Goal: Task Accomplishment & Management: Use online tool/utility

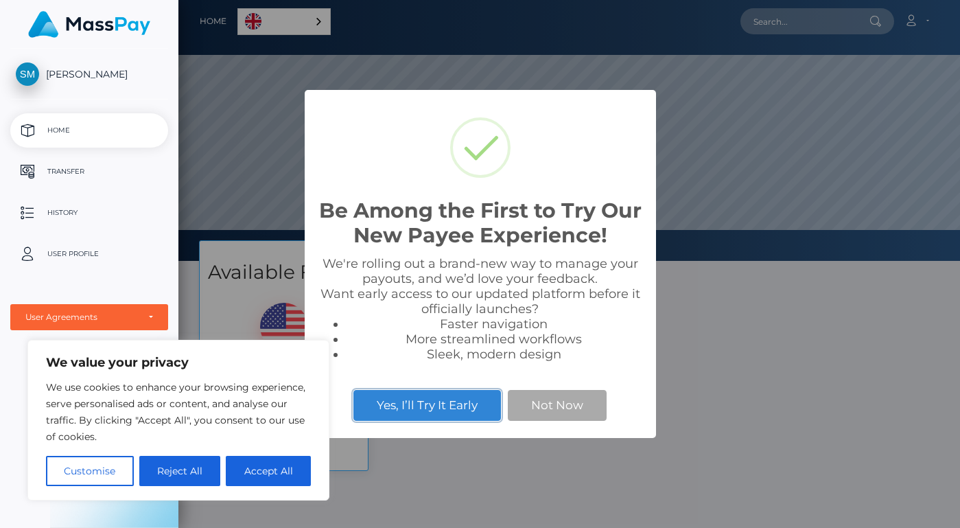
scroll to position [261, 782]
click at [279, 474] on button "Accept All" at bounding box center [268, 471] width 85 height 30
checkbox input "true"
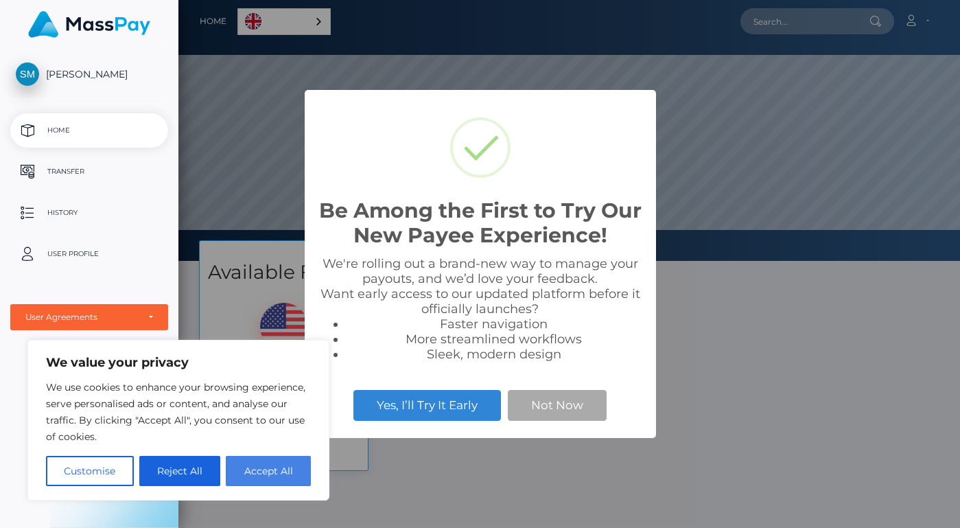
checkbox input "true"
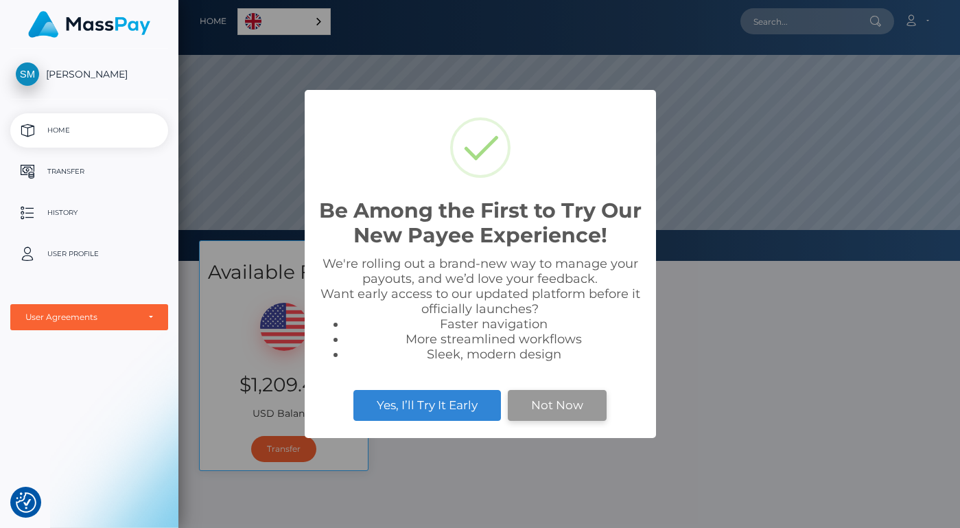
click at [557, 399] on button "Not Now" at bounding box center [557, 405] width 99 height 30
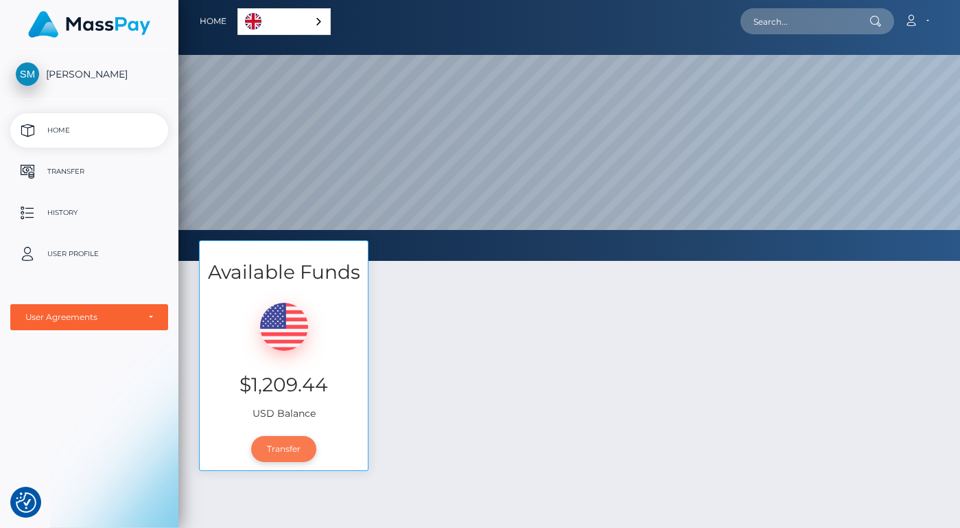
click at [281, 450] on link "Transfer" at bounding box center [283, 449] width 65 height 26
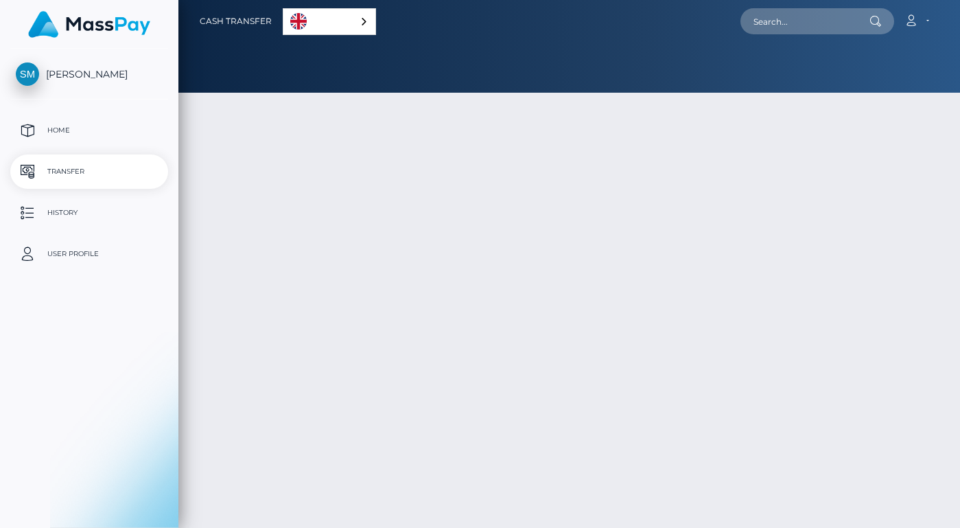
select select
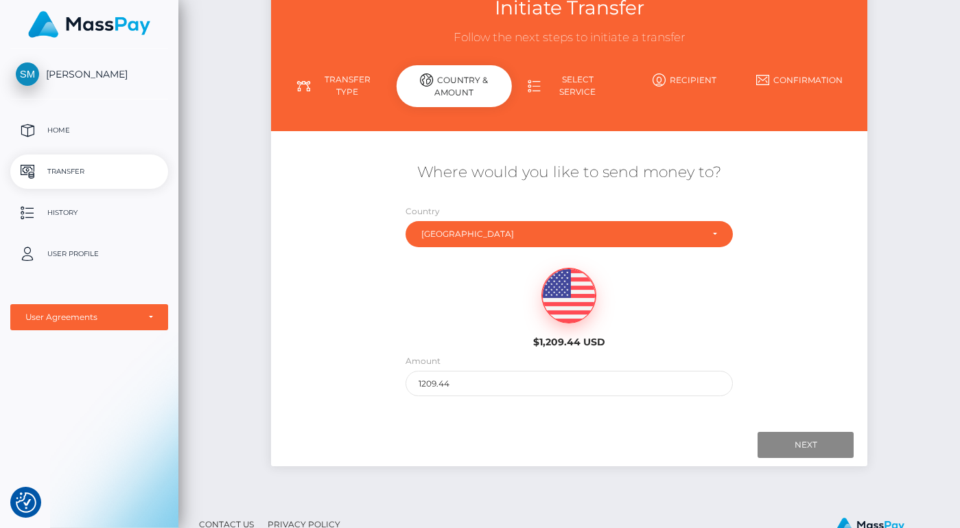
scroll to position [96, 0]
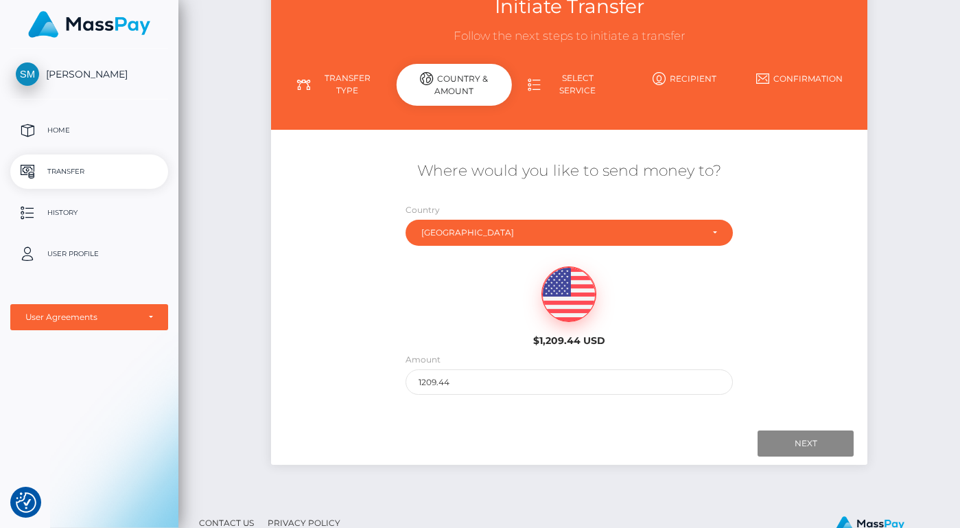
click at [558, 86] on link "Select Service" at bounding box center [569, 85] width 115 height 36
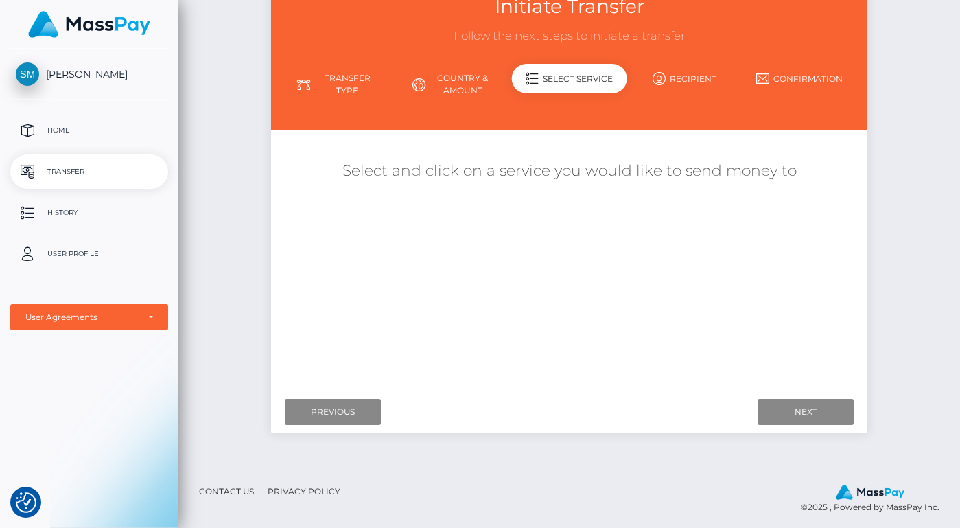
click at [466, 72] on link "Country & Amount" at bounding box center [454, 85] width 115 height 36
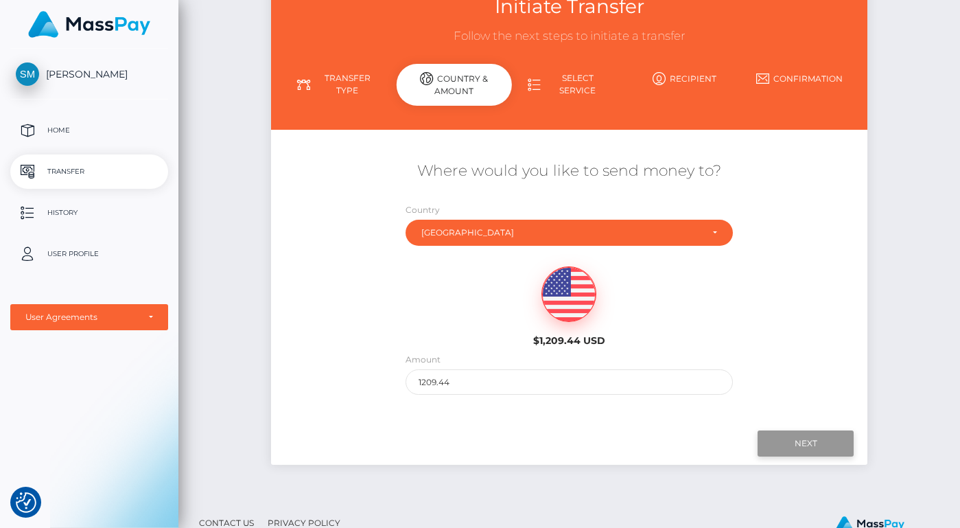
click at [800, 443] on input "Next" at bounding box center [806, 443] width 96 height 26
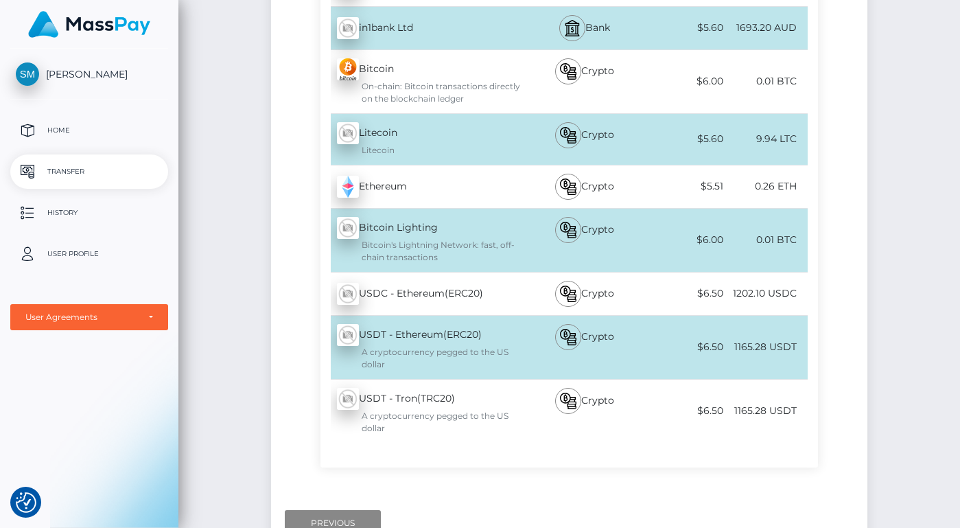
scroll to position [5978, 0]
click at [443, 316] on div "USDT - Ethereum(ERC20) - USDT A cryptocurrency pegged to the US dollar" at bounding box center [422, 347] width 203 height 63
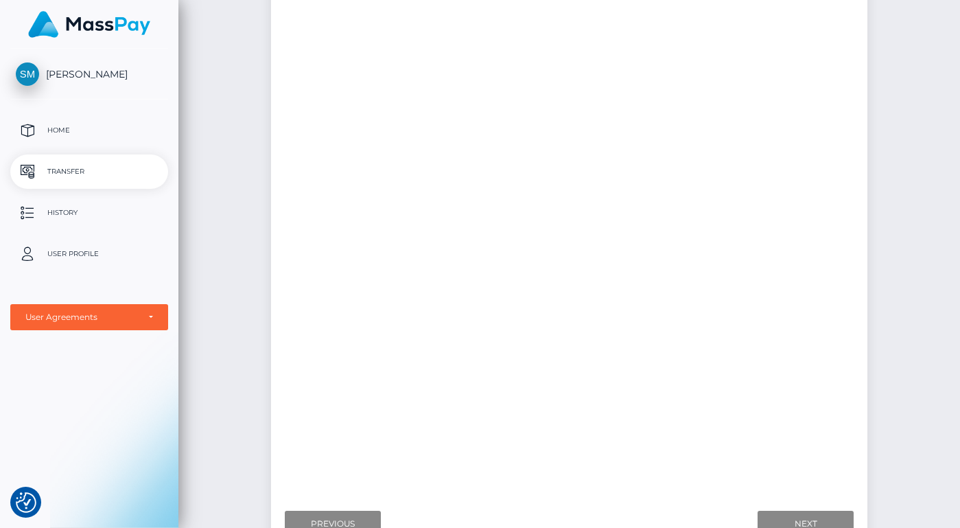
scroll to position [0, 0]
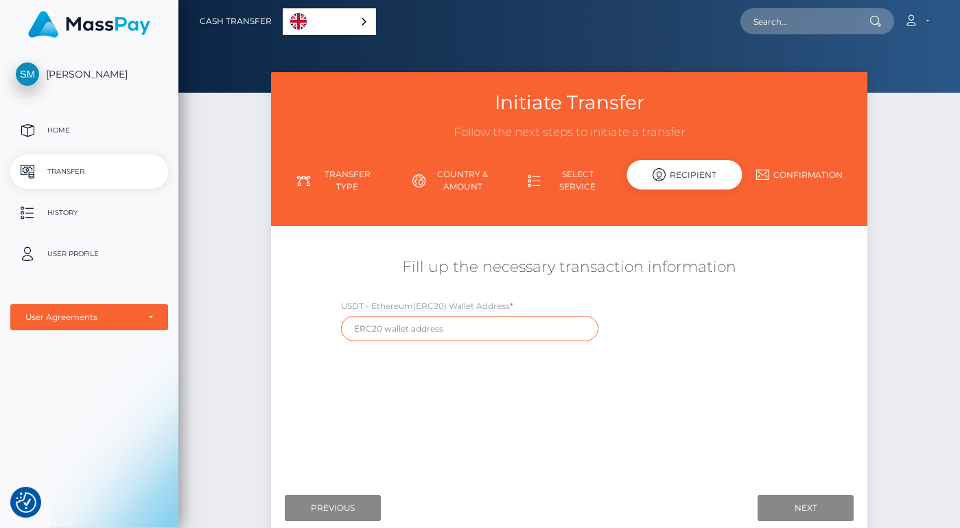
click at [415, 334] on input "text" at bounding box center [469, 328] width 257 height 25
click at [444, 326] on input "text" at bounding box center [469, 328] width 257 height 25
paste input "0x6cb2dae236ff2167a82d720062e13f69c9735bb3"
type input "0x6cb2dae236ff2167a82d720062e13f69c9735bb3"
click at [750, 348] on div "Where would you like to send money to? Country Abkhazia [GEOGRAPHIC_DATA] [GEOG…" at bounding box center [569, 358] width 576 height 244
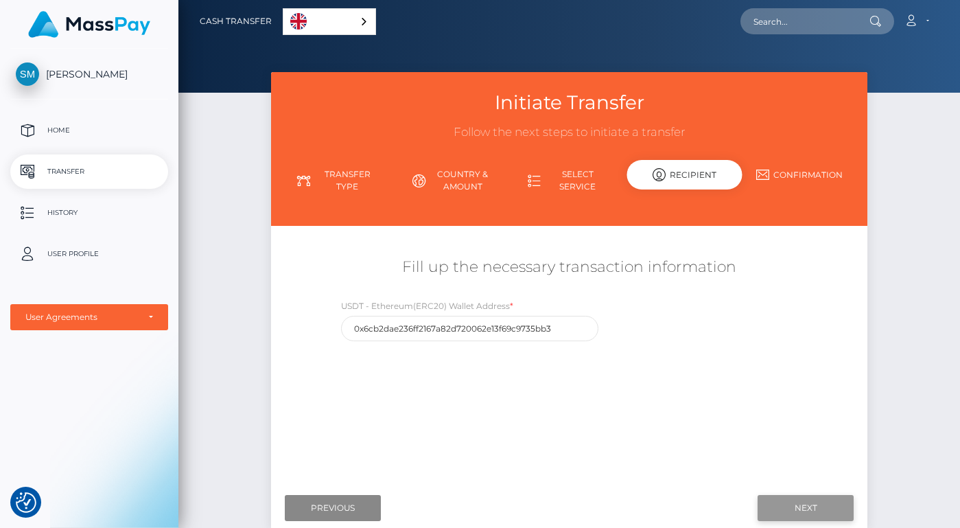
click at [803, 511] on input "Next" at bounding box center [806, 508] width 96 height 26
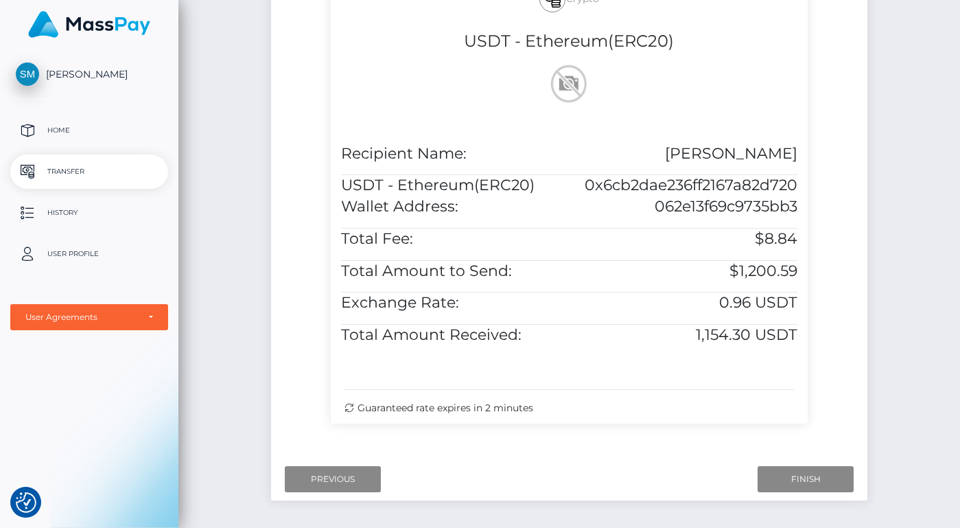
scroll to position [402, 0]
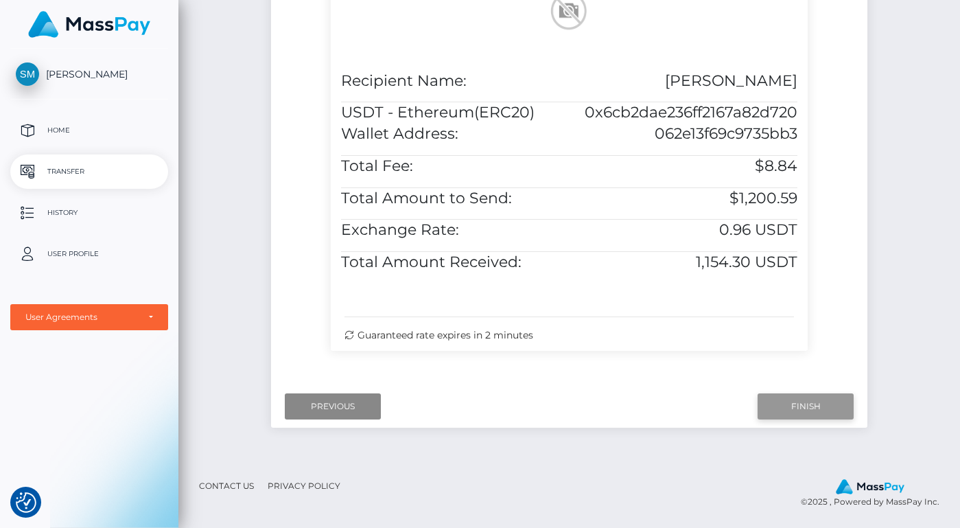
click at [805, 413] on input "Finish" at bounding box center [806, 406] width 96 height 26
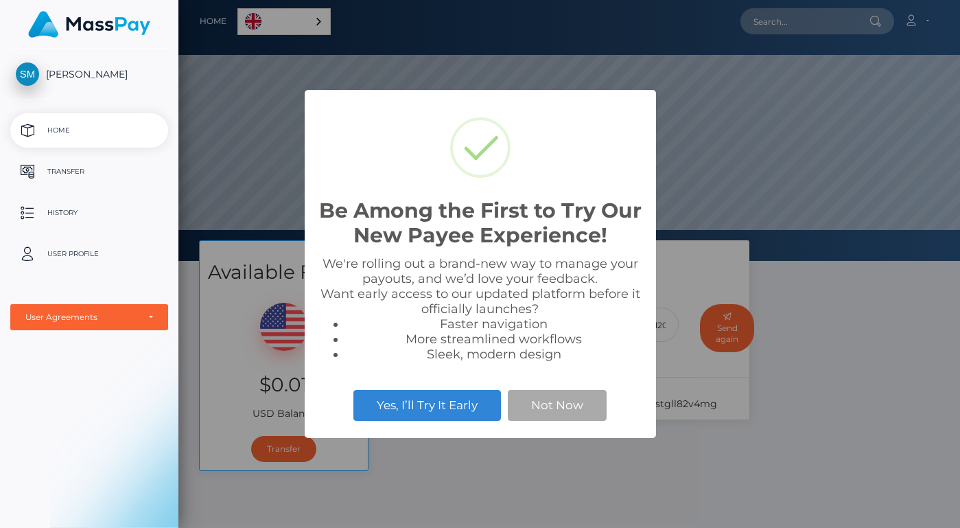
scroll to position [261, 782]
click at [570, 414] on button "Not Now" at bounding box center [557, 405] width 99 height 30
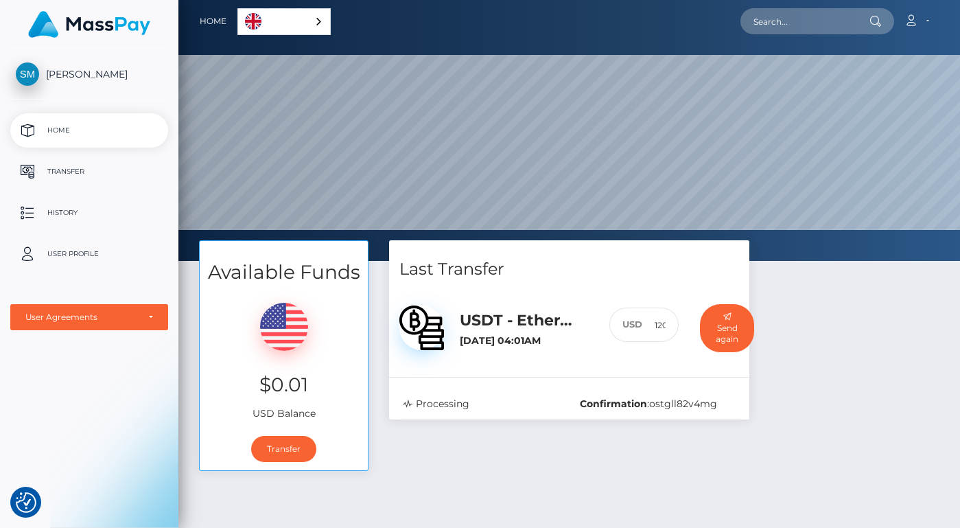
click at [695, 460] on div "Last Transfer USDT - Ethereum(ERC20) / USDT August 19, 2025 04:01AM :" at bounding box center [569, 362] width 381 height 244
